Goal: Task Accomplishment & Management: Manage account settings

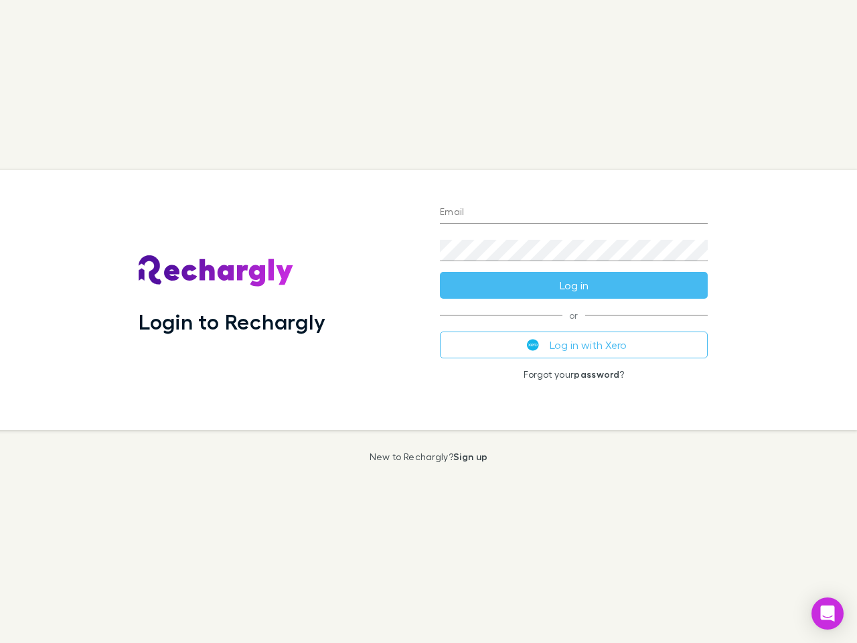
click at [428, 321] on div "Login to Rechargly" at bounding box center [278, 300] width 301 height 260
click at [574, 213] on input "Email" at bounding box center [574, 212] width 268 height 21
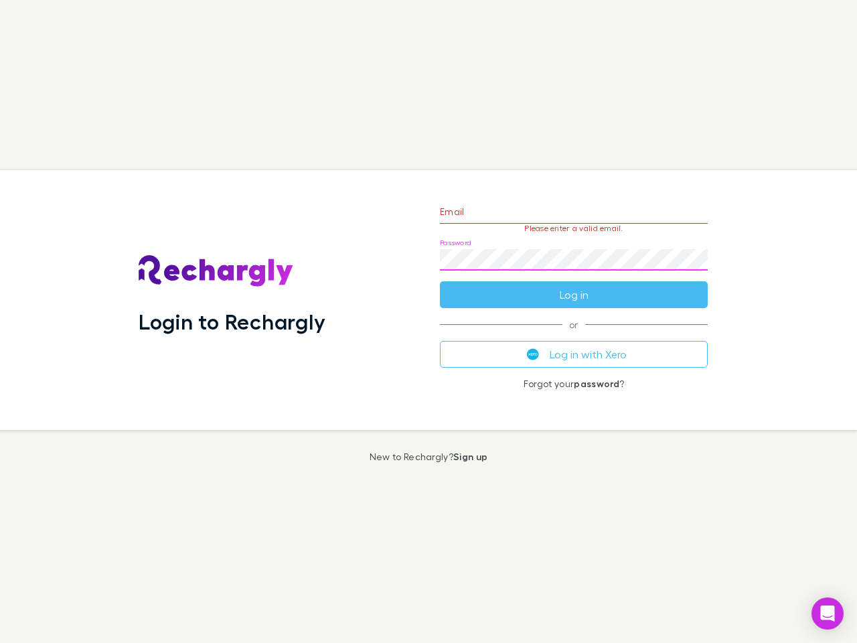
click at [574, 285] on form "Email Please enter a valid email. Password Log in" at bounding box center [574, 249] width 268 height 116
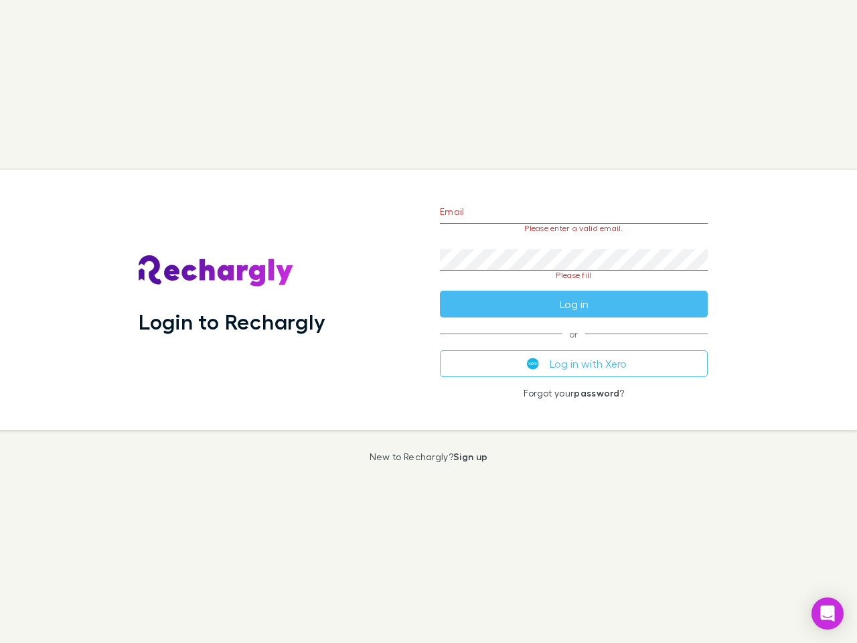
click at [574, 345] on div "Email Please enter a valid email. Password Please fill Log in or Log in with Xe…" at bounding box center [573, 300] width 289 height 260
click at [827, 613] on icon "Open Intercom Messenger" at bounding box center [828, 613] width 14 height 16
